Goal: Task Accomplishment & Management: Manage account settings

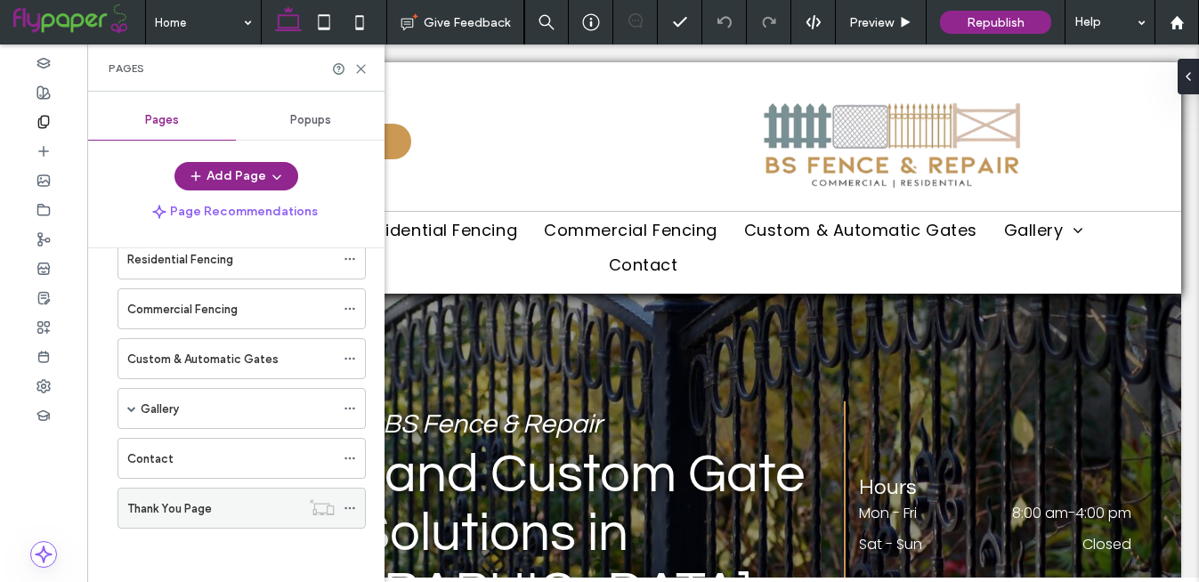
click at [190, 508] on label "Thank You Page" at bounding box center [169, 508] width 85 height 31
click at [352, 508] on use at bounding box center [349, 508] width 10 height 3
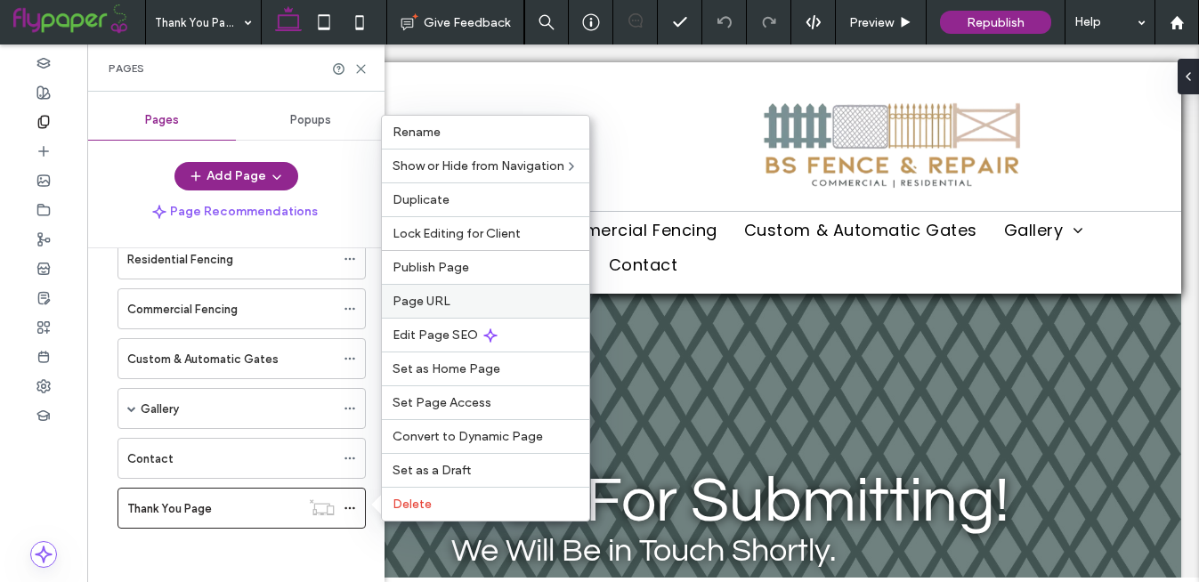
click at [449, 304] on label "Page URL" at bounding box center [486, 301] width 186 height 15
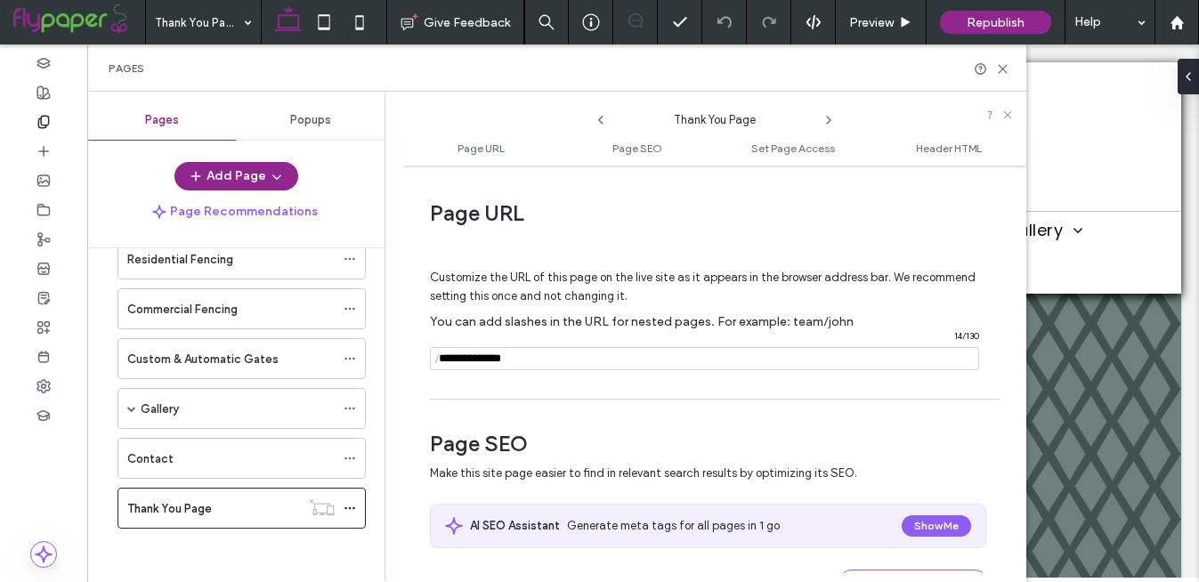
drag, startPoint x: 541, startPoint y: 364, endPoint x: 419, endPoint y: 359, distance: 122.1
click at [419, 359] on div "Page URL Customize the URL of this page on the live site as it appears in the b…" at bounding box center [714, 373] width 623 height 399
